Goal: Information Seeking & Learning: Learn about a topic

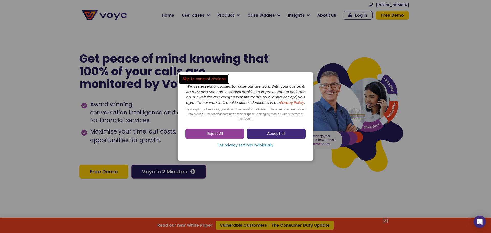
click at [279, 136] on span "Accept all" at bounding box center [276, 133] width 18 height 5
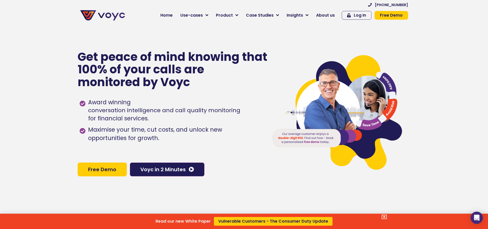
click at [239, 16] on div "Read our new White Paper Vulnerable Customers - The Consumer Duty Update" at bounding box center [244, 114] width 488 height 229
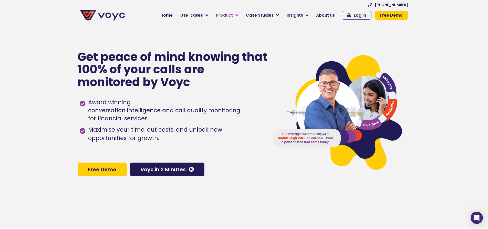
click at [238, 16] on icon at bounding box center [236, 15] width 3 height 5
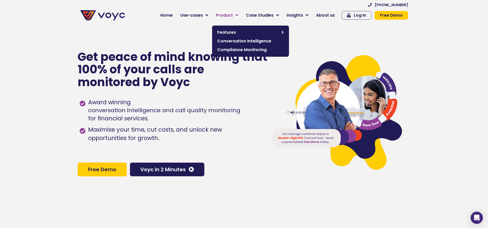
click at [229, 17] on span "Product" at bounding box center [224, 15] width 17 height 6
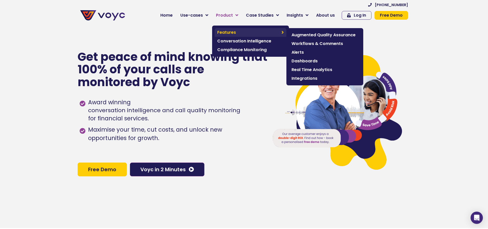
click at [244, 32] on span "Features" at bounding box center [248, 32] width 62 height 6
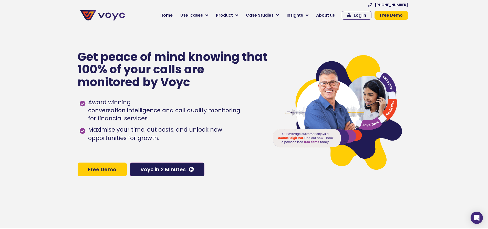
drag, startPoint x: 287, startPoint y: 72, endPoint x: 288, endPoint y: 43, distance: 28.4
click at [288, 43] on div at bounding box center [337, 113] width 146 height 229
drag, startPoint x: 288, startPoint y: 43, endPoint x: 286, endPoint y: 45, distance: 2.9
click at [452, 195] on section "Get peace of mind knowing that 100% of your calls are monitored by Voyc Award w…" at bounding box center [244, 113] width 488 height 229
